Goal: Transaction & Acquisition: Obtain resource

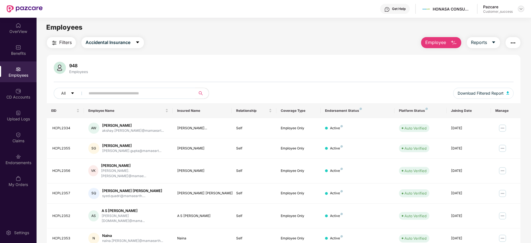
click at [520, 8] on img at bounding box center [520, 9] width 4 height 4
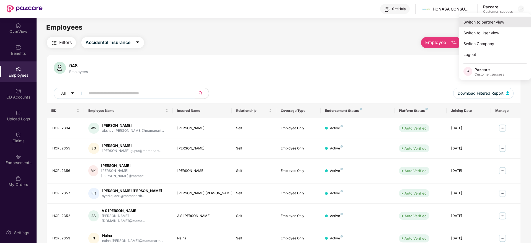
click at [487, 22] on div "Switch to partner view" at bounding box center [495, 22] width 72 height 11
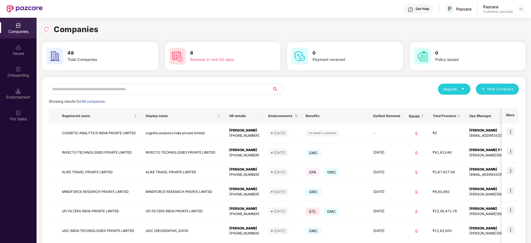
click at [131, 87] on input "text" at bounding box center [160, 89] width 223 height 11
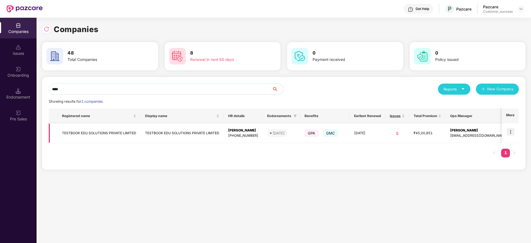
type input "****"
click at [511, 133] on img at bounding box center [510, 132] width 8 height 8
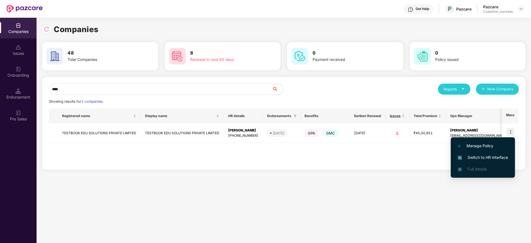
click at [476, 156] on span "Switch to HR interface" at bounding box center [482, 157] width 50 height 6
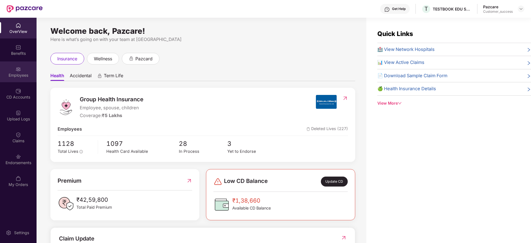
click at [15, 73] on div "Employees" at bounding box center [18, 75] width 37 height 6
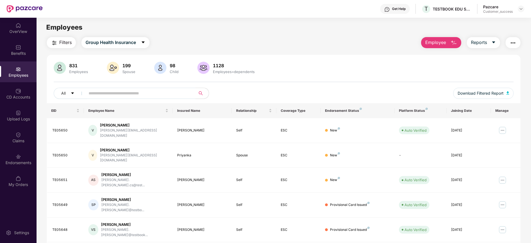
click at [109, 90] on input "text" at bounding box center [138, 93] width 99 height 8
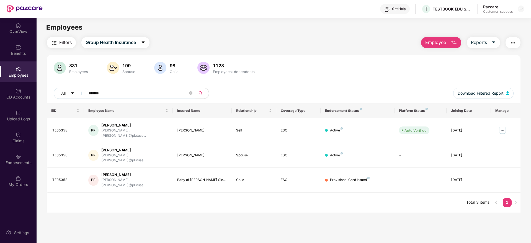
type input "*******"
click at [514, 47] on button "button" at bounding box center [512, 42] width 15 height 11
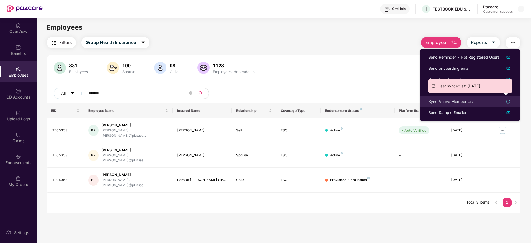
click at [453, 98] on div "Sync Active Member List" at bounding box center [451, 101] width 46 height 6
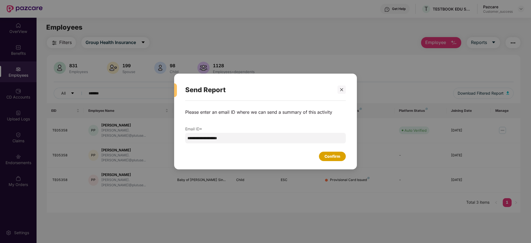
click at [330, 153] on div "Confirm" at bounding box center [332, 156] width 27 height 9
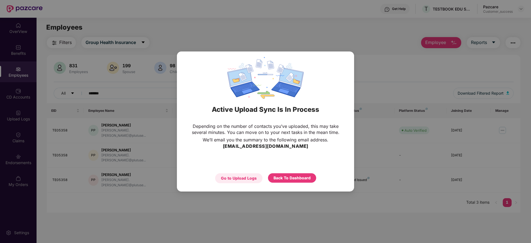
click at [248, 178] on div "Go to Upload Logs" at bounding box center [239, 178] width 36 height 6
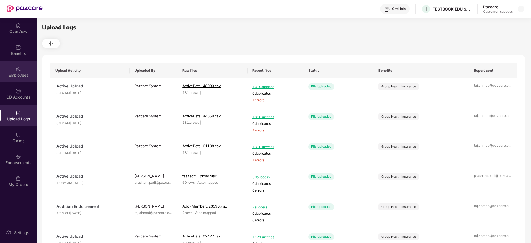
click at [16, 68] on img at bounding box center [18, 69] width 6 height 6
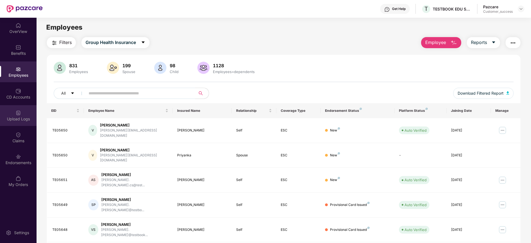
click at [20, 115] on img at bounding box center [18, 113] width 6 height 6
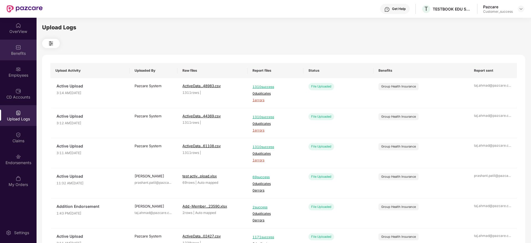
click at [14, 53] on div "Benefits" at bounding box center [18, 54] width 37 height 6
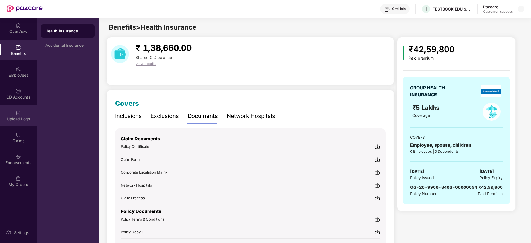
click at [26, 116] on div "Upload Logs" at bounding box center [18, 119] width 37 height 6
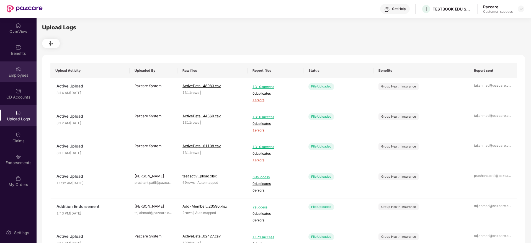
click at [18, 75] on div "Employees" at bounding box center [18, 75] width 37 height 6
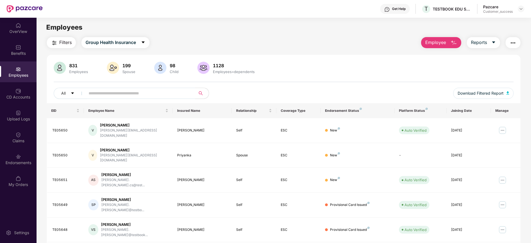
click at [512, 42] on img "button" at bounding box center [512, 43] width 7 height 7
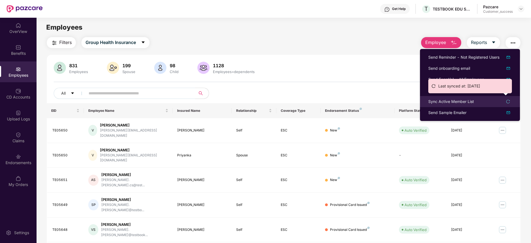
click at [449, 100] on div "Sync Active Member List" at bounding box center [451, 101] width 46 height 6
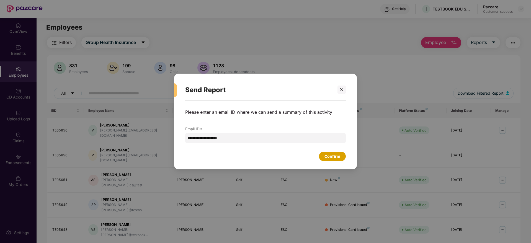
click at [329, 157] on div "Confirm" at bounding box center [332, 156] width 16 height 6
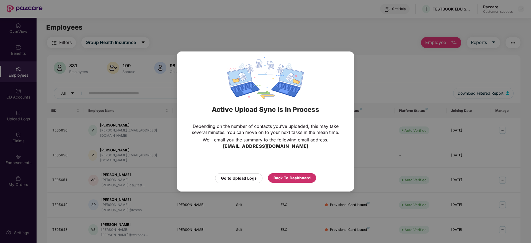
click at [294, 179] on div "Back To Dashboard" at bounding box center [291, 178] width 37 height 6
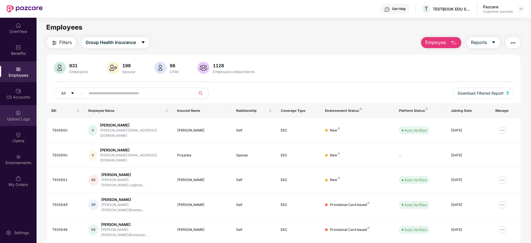
click at [16, 119] on div "Upload Logs" at bounding box center [18, 119] width 37 height 6
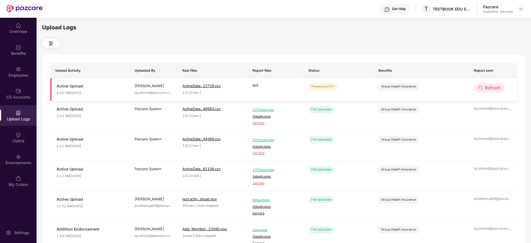
click at [492, 88] on span "Refresh" at bounding box center [492, 87] width 16 height 7
click at [489, 84] on span "Refresh" at bounding box center [492, 87] width 16 height 7
click at [489, 84] on span "Refresh" at bounding box center [493, 87] width 16 height 7
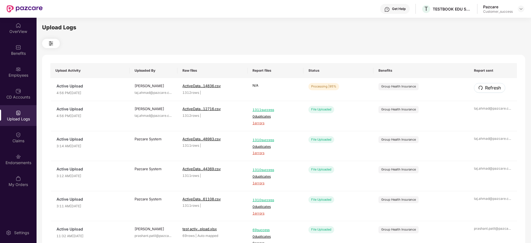
click at [489, 84] on span "Refresh" at bounding box center [493, 87] width 16 height 7
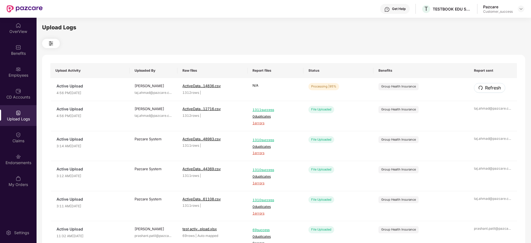
click at [489, 84] on span "Refresh" at bounding box center [493, 87] width 16 height 7
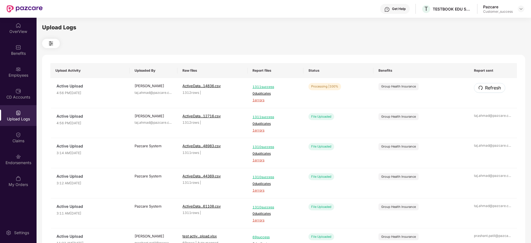
click at [489, 84] on span "Refresh" at bounding box center [493, 87] width 16 height 7
click at [489, 84] on div "taj.ahmad@pazcare.c ..." at bounding box center [493, 85] width 38 height 5
click at [18, 76] on div "Employees" at bounding box center [18, 75] width 37 height 6
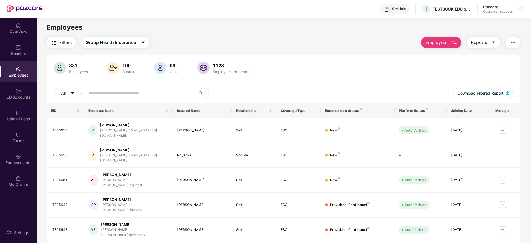
click at [144, 91] on input "text" at bounding box center [138, 93] width 99 height 8
paste input "**********"
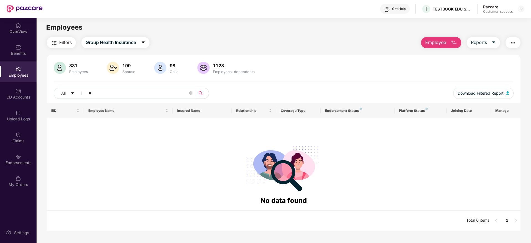
type input "*"
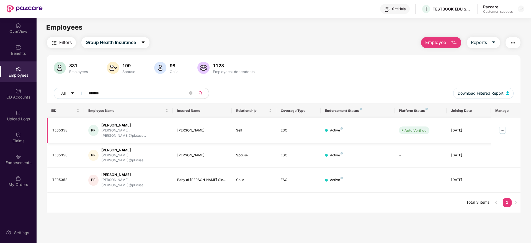
type input "*******"
click at [502, 128] on img at bounding box center [502, 130] width 9 height 9
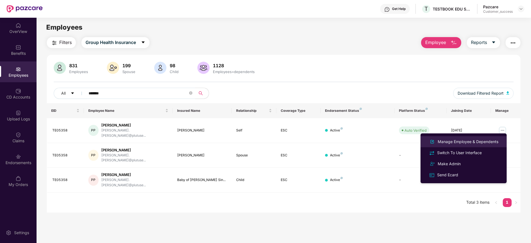
click at [461, 143] on div "Manage Employee & Dependents" at bounding box center [467, 142] width 63 height 6
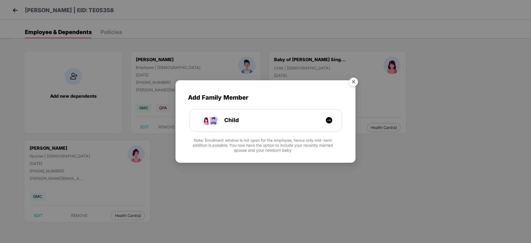
click at [354, 78] on img "Close" at bounding box center [352, 82] width 15 height 15
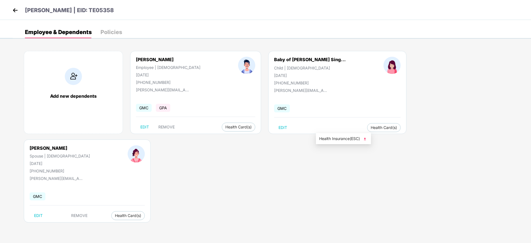
click at [343, 142] on li "Health Insurance(ESC)" at bounding box center [343, 138] width 55 height 9
click at [17, 9] on img at bounding box center [15, 10] width 8 height 8
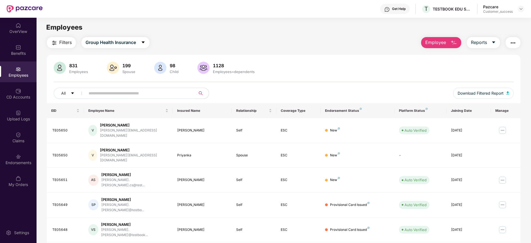
click at [144, 92] on input "text" at bounding box center [138, 93] width 99 height 8
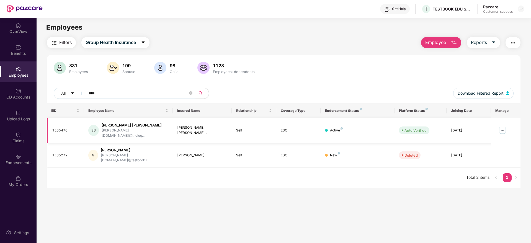
type input "****"
click at [504, 128] on img at bounding box center [502, 130] width 9 height 9
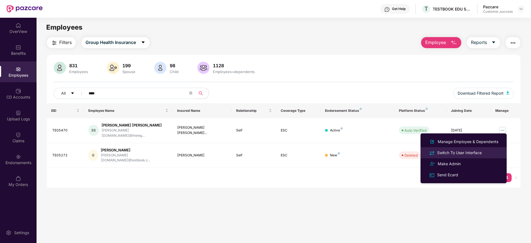
click at [453, 151] on div "Switch To User Interface" at bounding box center [459, 153] width 47 height 6
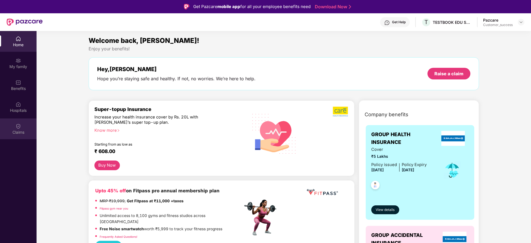
click at [21, 128] on div "Claims" at bounding box center [18, 128] width 37 height 21
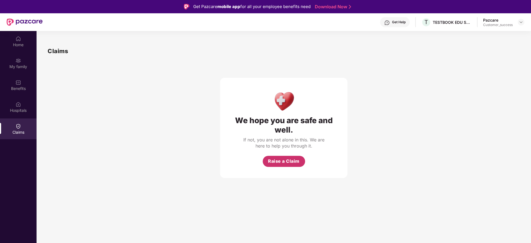
click at [282, 164] on span "Raise a Claim" at bounding box center [284, 161] width 32 height 7
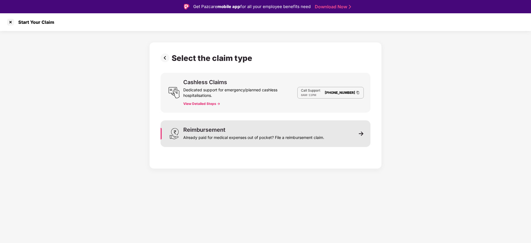
click at [268, 135] on div "Already paid for medical expenses out of pocket? File a reimbursement claim." at bounding box center [253, 136] width 141 height 8
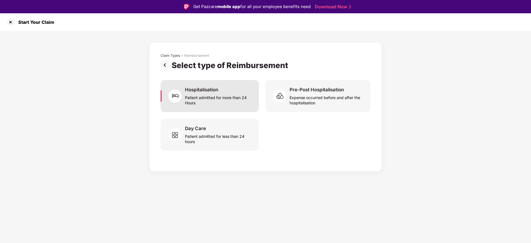
click at [215, 98] on div "Patient admitted for more than 24 Hours" at bounding box center [218, 99] width 67 height 13
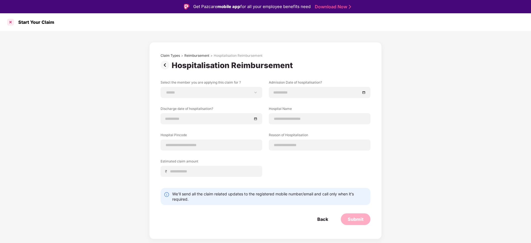
click at [13, 24] on div at bounding box center [10, 22] width 9 height 9
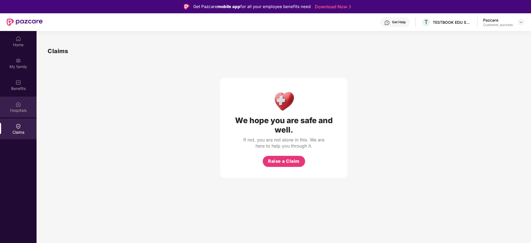
click at [19, 105] on img at bounding box center [18, 105] width 6 height 6
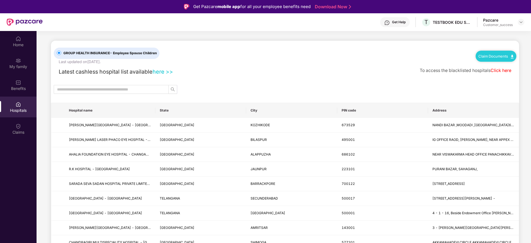
click at [495, 54] on link "Claim Documents" at bounding box center [495, 56] width 35 height 4
click at [494, 66] on link "Claim Form" at bounding box center [497, 66] width 36 height 12
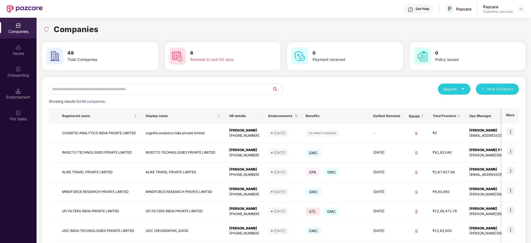
click at [152, 87] on input "text" at bounding box center [160, 89] width 223 height 11
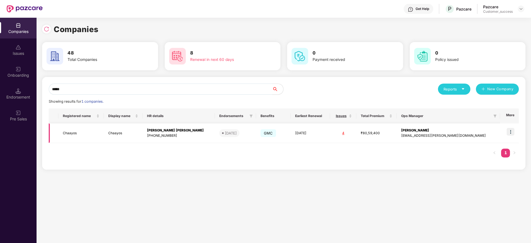
type input "*****"
click at [513, 134] on img at bounding box center [510, 132] width 8 height 8
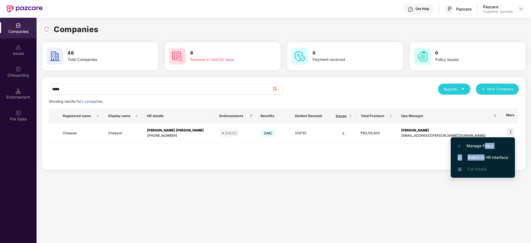
drag, startPoint x: 484, startPoint y: 151, endPoint x: 483, endPoint y: 155, distance: 4.2
click at [483, 155] on ul "Manage Policy Switch to HR interface Full details" at bounding box center [482, 157] width 64 height 40
click at [483, 155] on span "Switch to HR interface" at bounding box center [482, 157] width 50 height 6
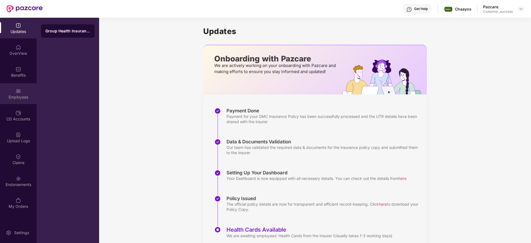
click at [14, 96] on div "Employees" at bounding box center [18, 97] width 37 height 6
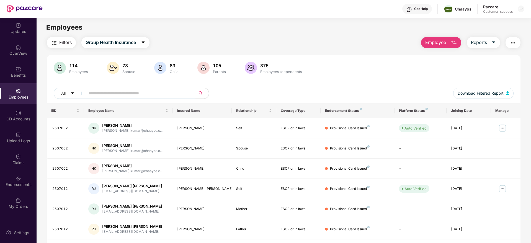
click at [118, 95] on input "text" at bounding box center [138, 93] width 99 height 8
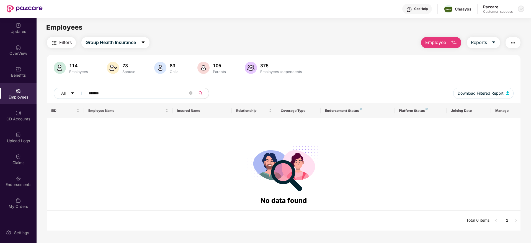
type input "*******"
click at [521, 7] on img at bounding box center [520, 9] width 4 height 4
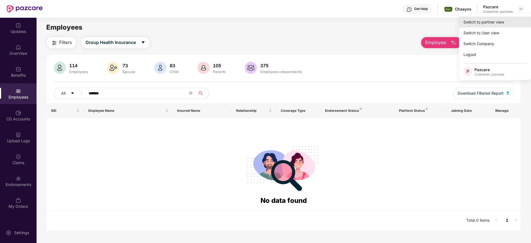
click at [491, 22] on div "Switch to partner view" at bounding box center [495, 22] width 72 height 11
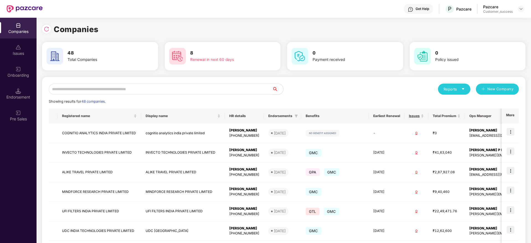
click at [97, 91] on input "text" at bounding box center [160, 89] width 223 height 11
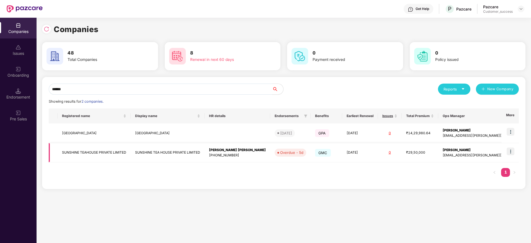
type input "******"
click at [508, 153] on img at bounding box center [510, 151] width 8 height 8
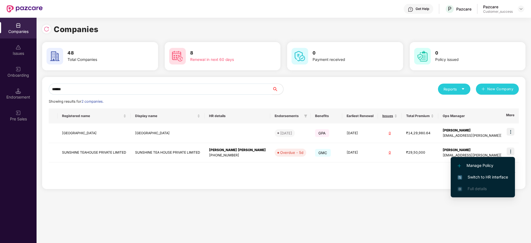
click at [476, 176] on span "Switch to HR interface" at bounding box center [482, 177] width 50 height 6
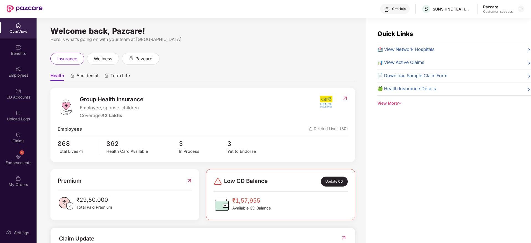
click at [15, 74] on div "Employees" at bounding box center [18, 75] width 37 height 6
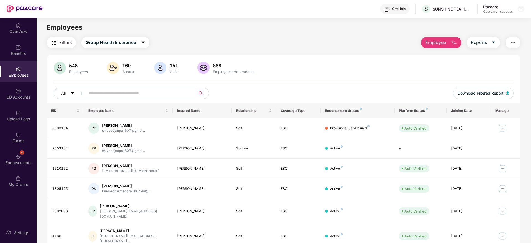
click at [103, 95] on input "text" at bounding box center [138, 93] width 99 height 8
paste input "*******"
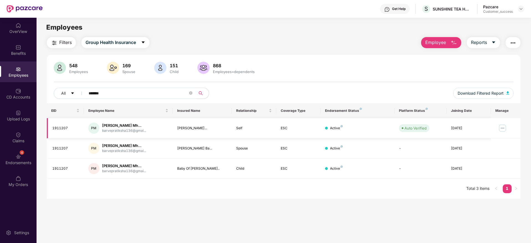
type input "*******"
click at [503, 128] on img at bounding box center [502, 128] width 9 height 9
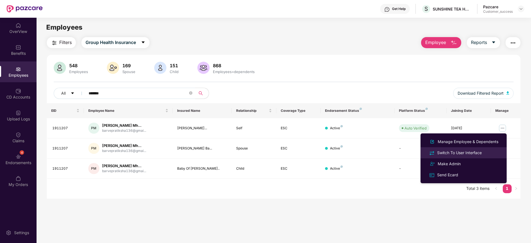
click at [456, 151] on div "Switch To User Interface" at bounding box center [459, 153] width 47 height 6
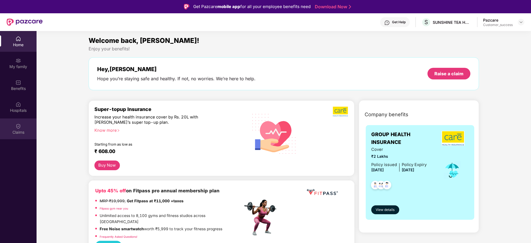
click at [16, 128] on img at bounding box center [18, 126] width 6 height 6
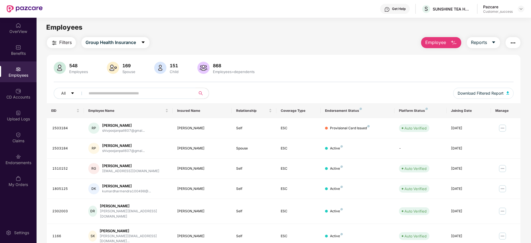
click at [145, 92] on input "text" at bounding box center [138, 93] width 99 height 8
paste input "*******"
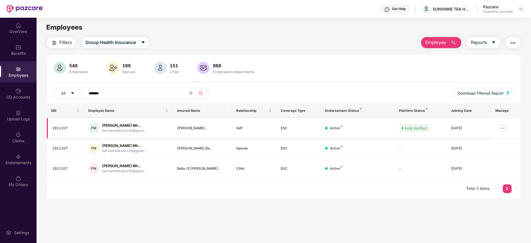
type input "*******"
click at [501, 129] on img at bounding box center [502, 128] width 9 height 9
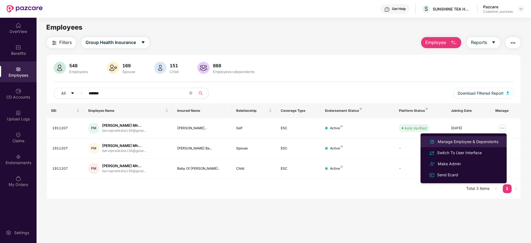
click at [464, 141] on div "Manage Employee & Dependents" at bounding box center [467, 142] width 63 height 6
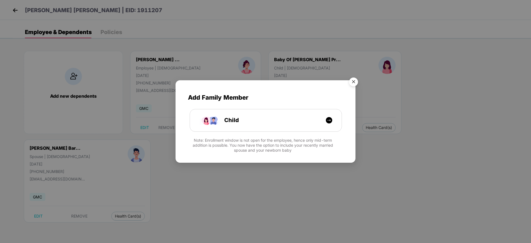
click at [353, 85] on img "Close" at bounding box center [352, 82] width 15 height 15
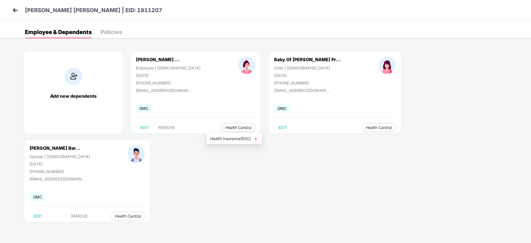
click at [235, 139] on span "Health Insurance(ESC)" at bounding box center [234, 139] width 48 height 6
